Goal: Check status

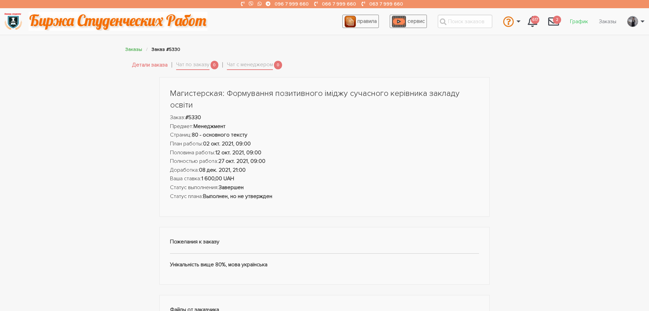
click at [575, 24] on link "График" at bounding box center [579, 21] width 29 height 13
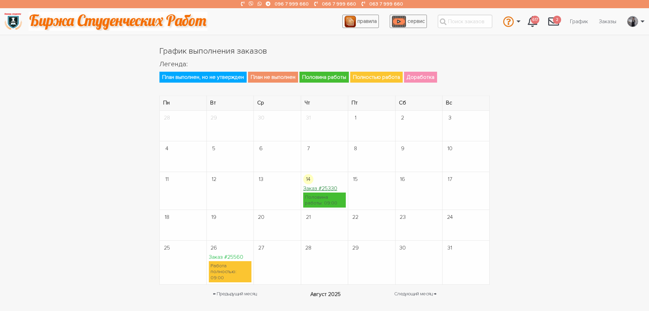
click at [325, 188] on link "Заказ #25330" at bounding box center [320, 188] width 34 height 7
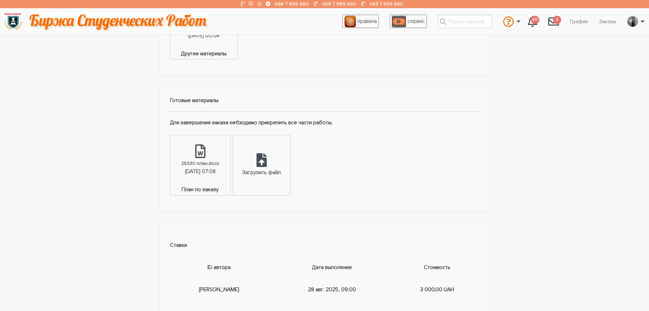
scroll to position [341, 0]
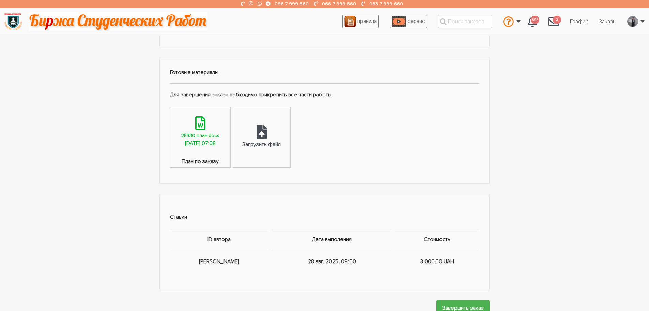
click at [207, 145] on div "[DATE] 07:08" at bounding box center [200, 143] width 31 height 9
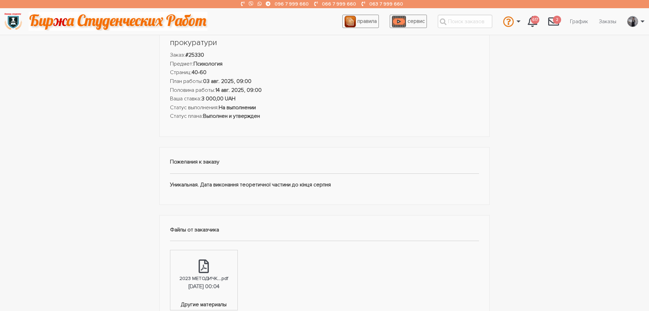
scroll to position [0, 0]
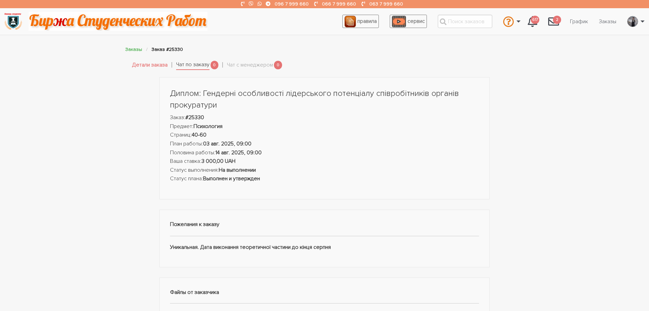
click at [200, 65] on link "Чат по заказу" at bounding box center [192, 65] width 33 height 10
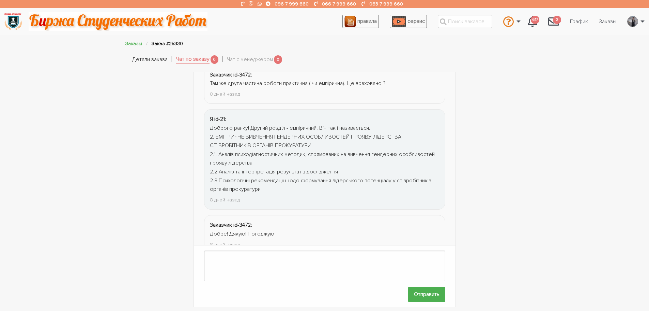
scroll to position [245, 0]
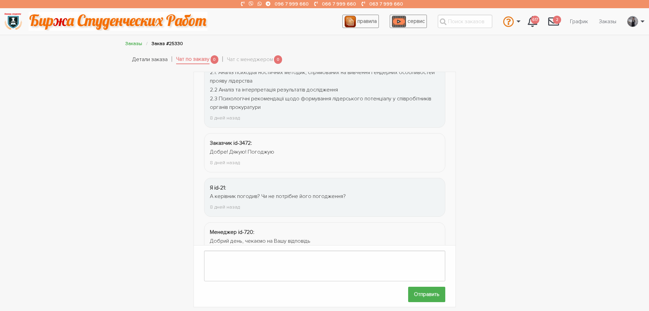
click at [136, 58] on link "Детали заказа" at bounding box center [149, 59] width 35 height 9
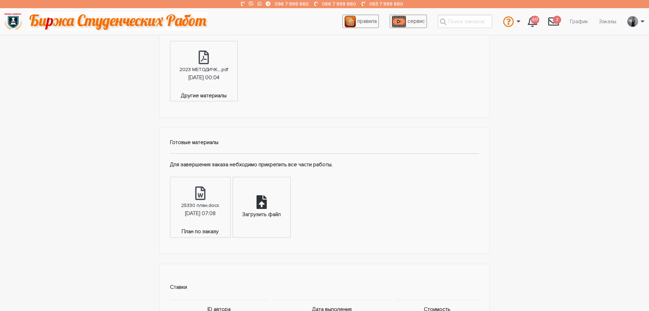
scroll to position [273, 0]
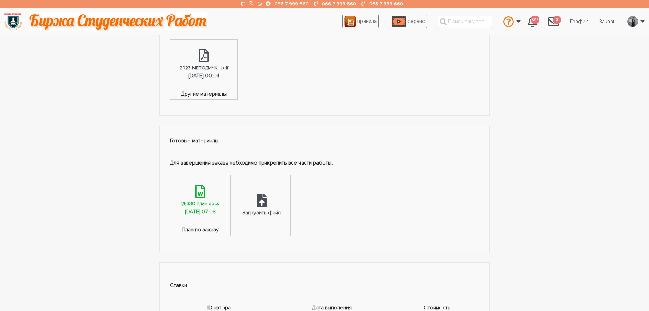
click at [204, 206] on div "25330 план.docx" at bounding box center [200, 203] width 38 height 8
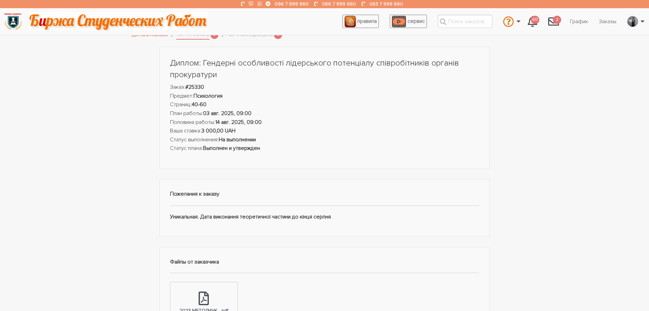
scroll to position [0, 0]
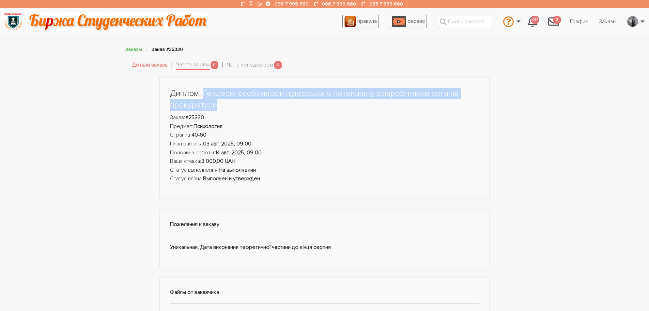
drag, startPoint x: 227, startPoint y: 105, endPoint x: 203, endPoint y: 94, distance: 26.1
click at [203, 94] on h1 "Диплом: Гендерні особливості лідерського потенціалу співробітників органів прок…" at bounding box center [325, 99] width 310 height 23
copy h1 "Гендерні особливості лідерського потенціалу співробітників органів прокуратури"
